Goal: Information Seeking & Learning: Find contact information

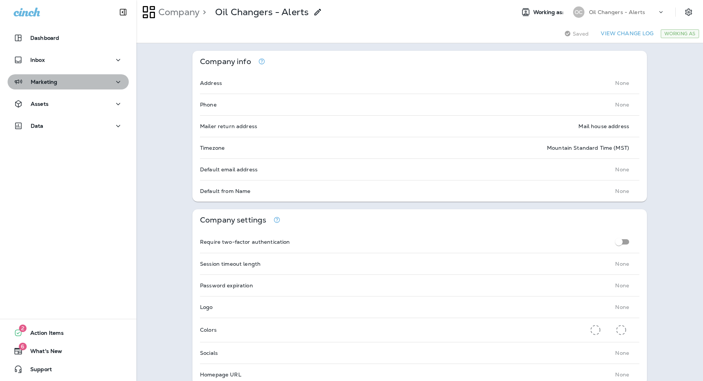
click at [78, 89] on button "Marketing" at bounding box center [68, 81] width 121 height 15
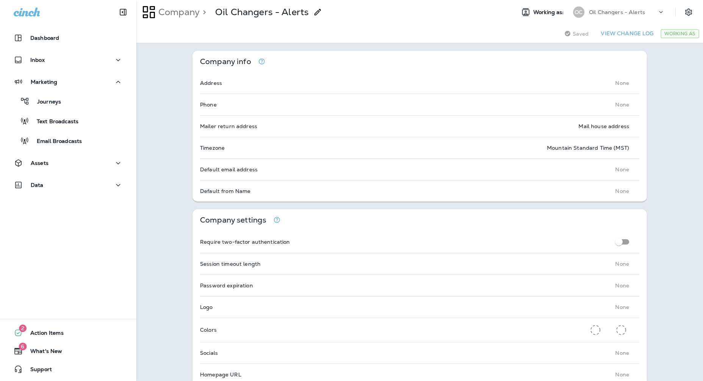
click at [651, 9] on div "Oil Changers - Alerts" at bounding box center [623, 11] width 68 height 11
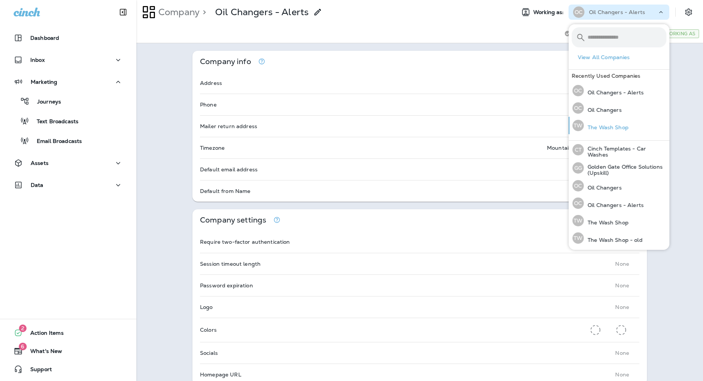
click at [632, 130] on button "TW The Wash Shop" at bounding box center [619, 125] width 101 height 17
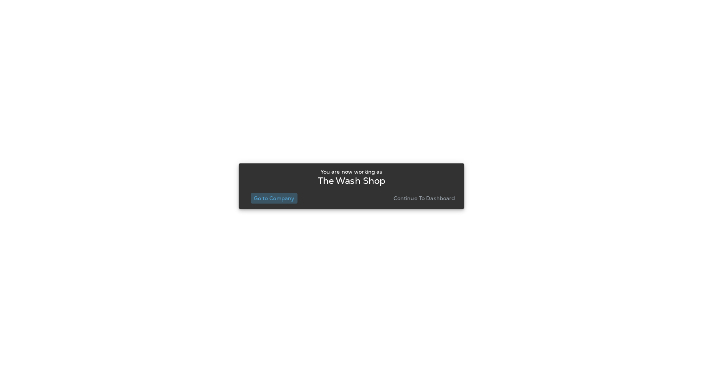
click at [272, 199] on p "Go to Company" at bounding box center [274, 198] width 41 height 6
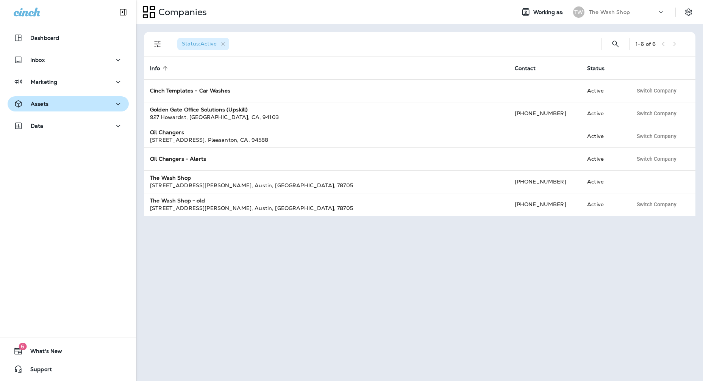
click at [49, 100] on div "Assets" at bounding box center [68, 103] width 109 height 9
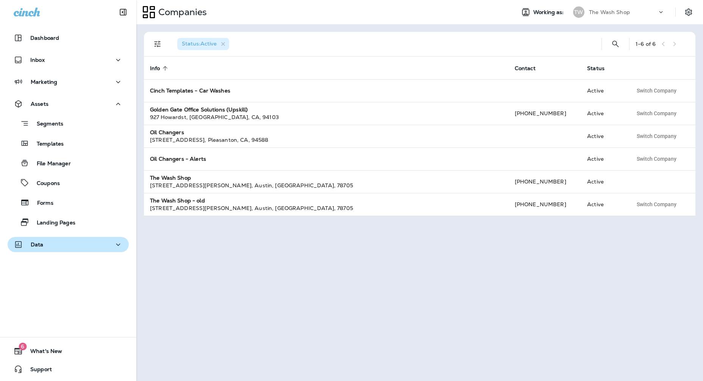
click at [52, 245] on div "Data" at bounding box center [68, 244] width 109 height 9
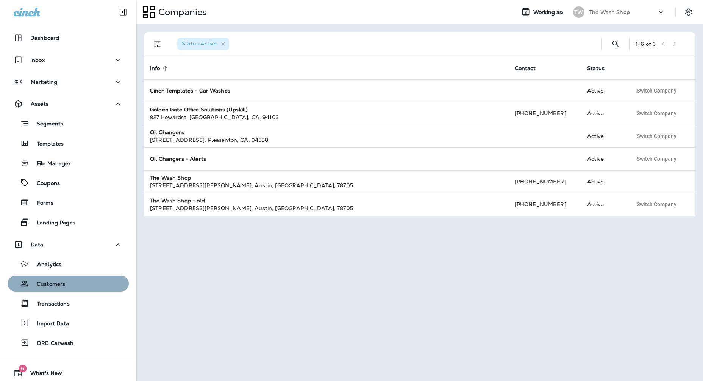
click at [62, 283] on p "Customers" at bounding box center [47, 284] width 36 height 7
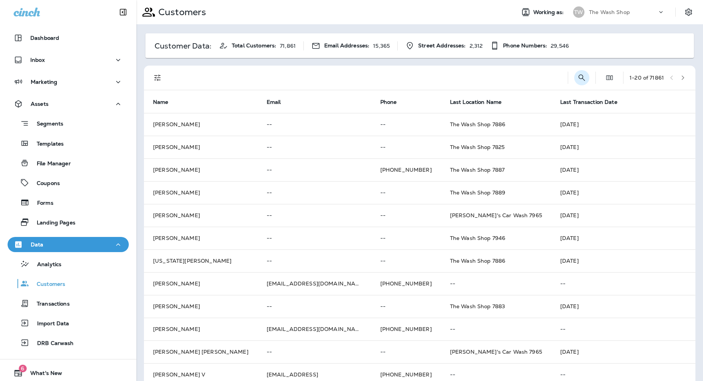
click at [577, 78] on icon "Search Customers" at bounding box center [581, 77] width 9 height 9
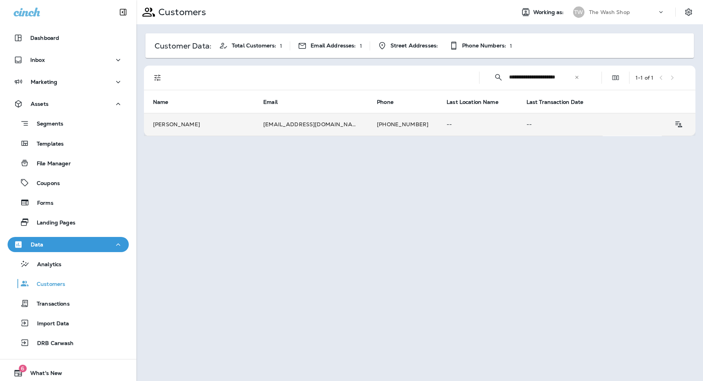
type input "**********"
click at [447, 113] on td "--" at bounding box center [478, 124] width 80 height 23
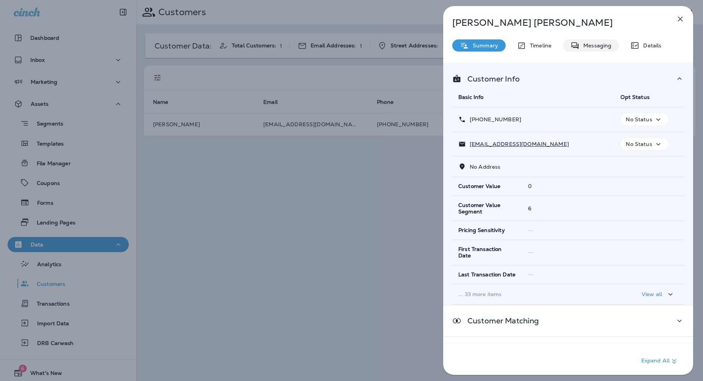
click at [595, 39] on div "Messaging" at bounding box center [591, 45] width 56 height 12
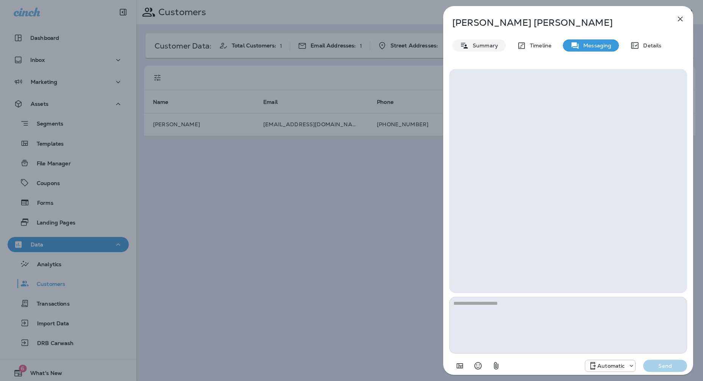
click at [486, 47] on p "Summary" at bounding box center [483, 45] width 29 height 6
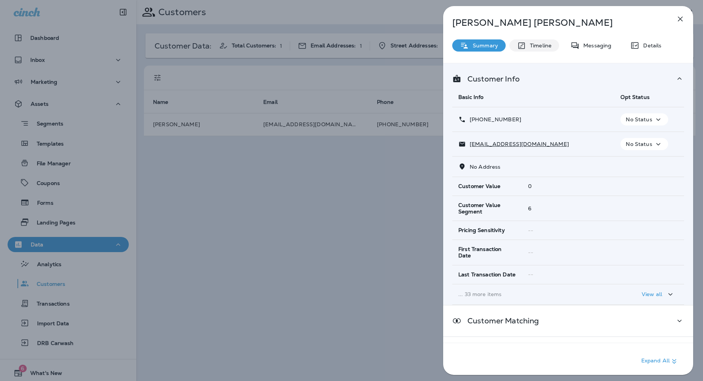
click at [519, 48] on icon at bounding box center [521, 45] width 9 height 9
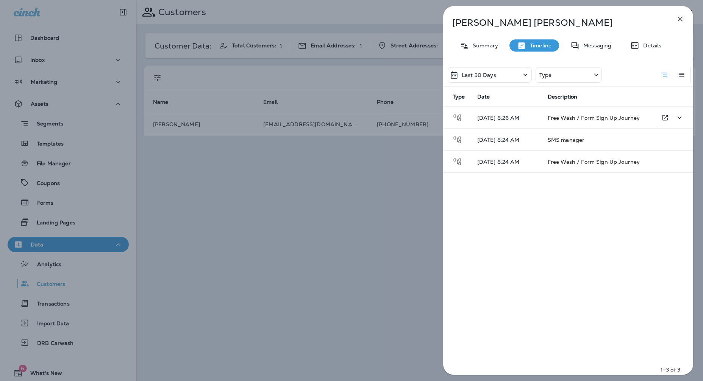
click at [561, 116] on span "Free Wash / Form Sign Up Journey" at bounding box center [594, 117] width 92 height 7
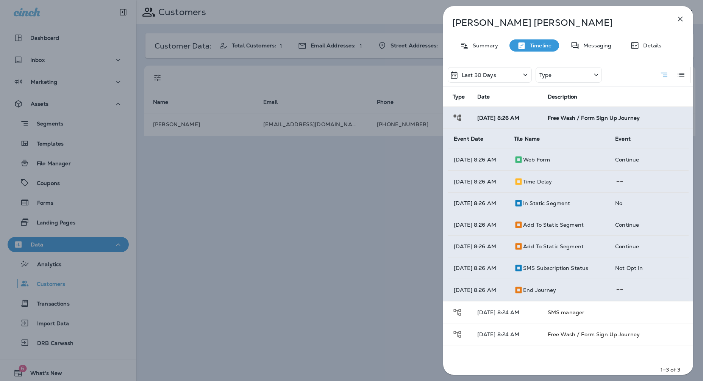
click at [607, 56] on div "[PERSON_NAME] Summary Timeline Messaging Details Last 30 Days Type Type Date De…" at bounding box center [568, 192] width 250 height 373
click at [605, 47] on p "Messaging" at bounding box center [596, 45] width 32 height 6
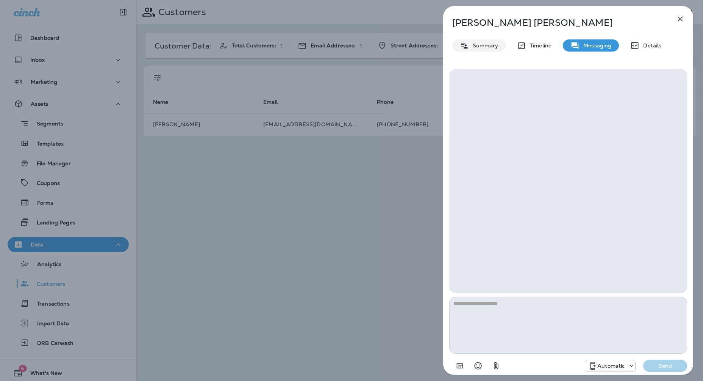
click at [485, 45] on p "Summary" at bounding box center [483, 45] width 29 height 6
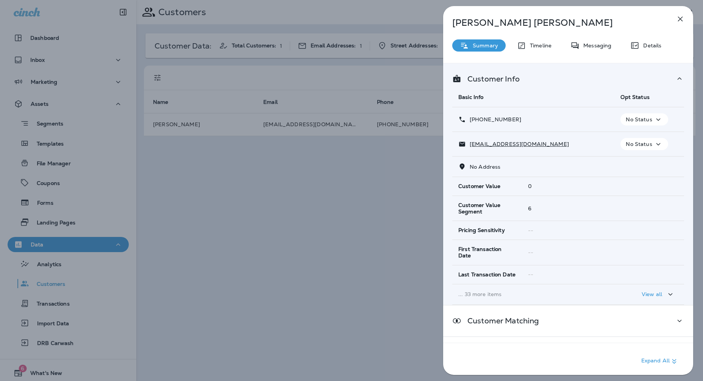
drag, startPoint x: 539, startPoint y: 122, endPoint x: 469, endPoint y: 119, distance: 70.2
click at [469, 119] on div "[PHONE_NUMBER]" at bounding box center [533, 120] width 150 height 8
copy p "[PHONE_NUMBER]"
